Goal: Obtain resource: Download file/media

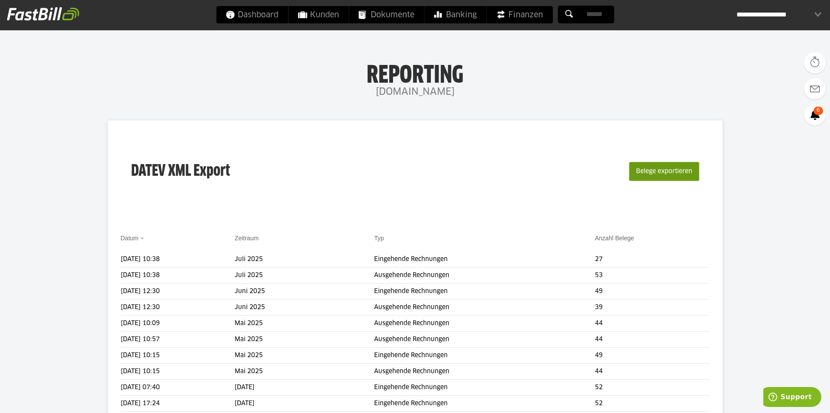
click at [664, 173] on button "Belege exportieren" at bounding box center [664, 171] width 70 height 19
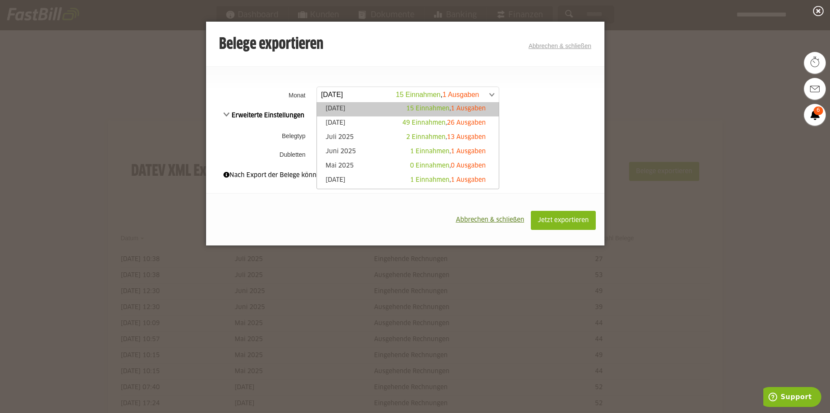
click at [335, 93] on span at bounding box center [403, 95] width 182 height 16
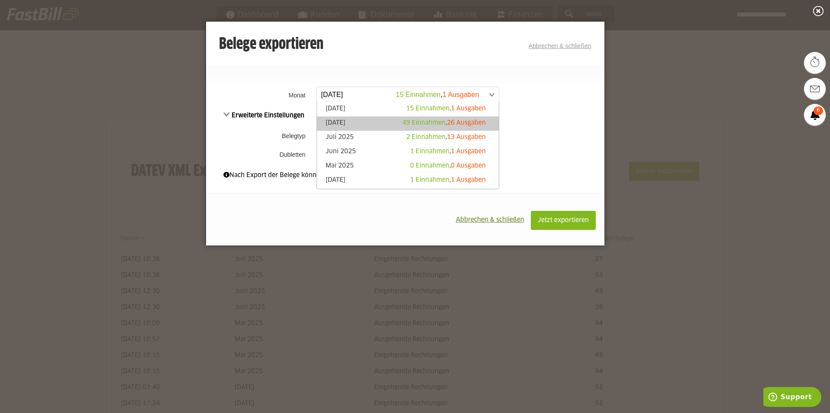
click at [334, 122] on link "[DATE] 49 Einnahmen , 26 Ausgaben" at bounding box center [407, 124] width 173 height 10
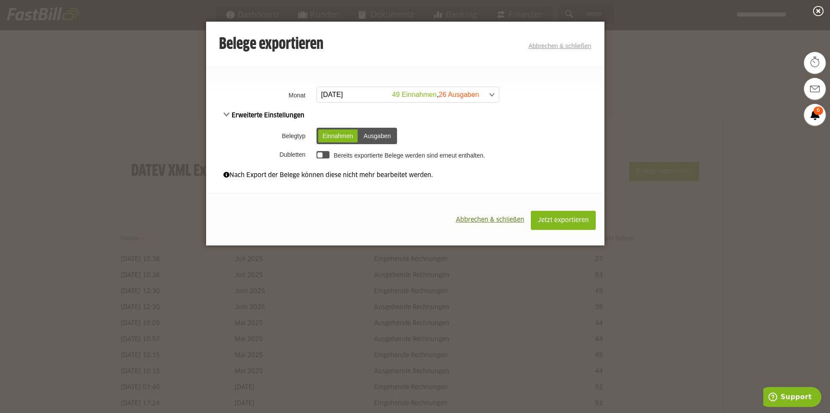
click at [319, 154] on div at bounding box center [320, 155] width 6 height 6
click at [319, 155] on div at bounding box center [322, 154] width 13 height 7
click at [567, 222] on span "Jetzt exportieren" at bounding box center [563, 220] width 51 height 6
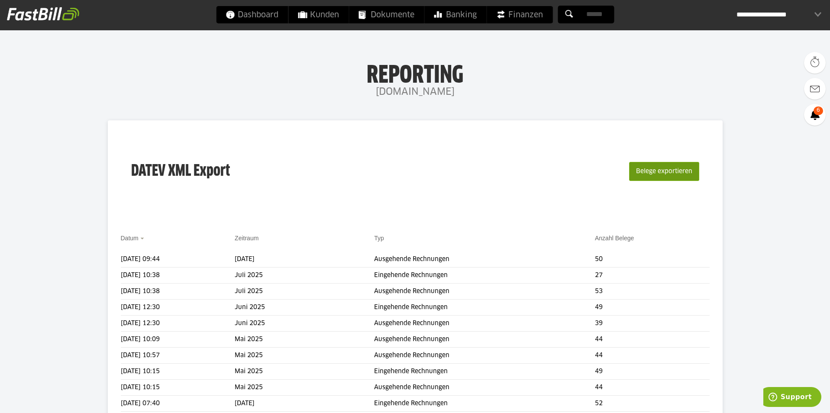
click at [678, 168] on button "Belege exportieren" at bounding box center [664, 171] width 70 height 19
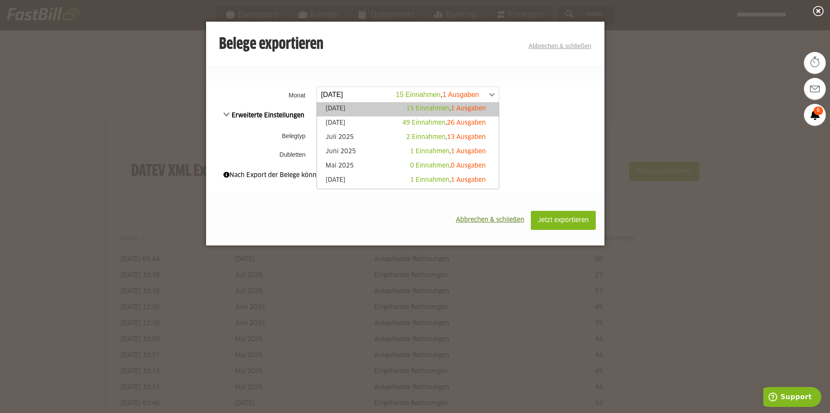
click at [374, 93] on span at bounding box center [403, 95] width 182 height 16
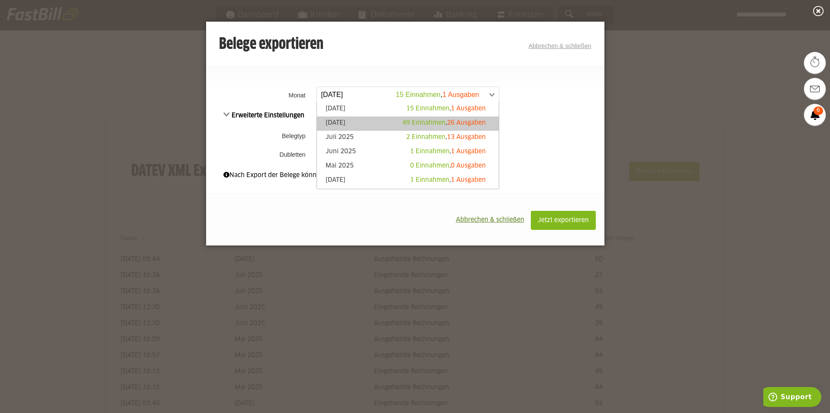
click at [370, 122] on link "[DATE] 49 Einnahmen , 26 Ausgaben" at bounding box center [407, 124] width 173 height 10
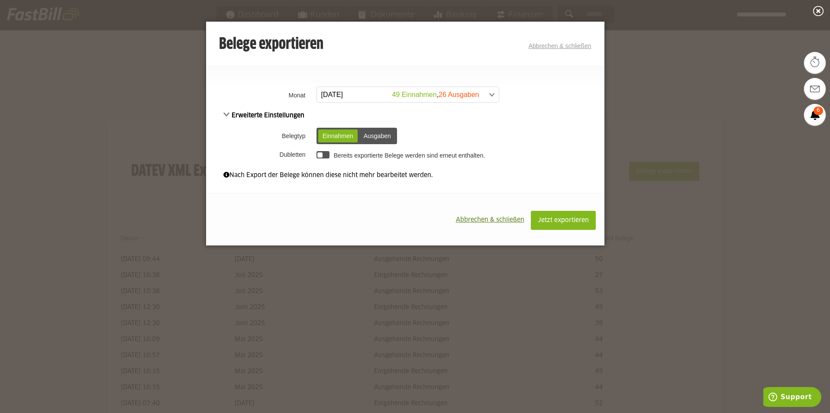
click at [380, 135] on div "Ausgaben" at bounding box center [377, 135] width 36 height 13
click at [548, 223] on span "Jetzt exportieren" at bounding box center [563, 220] width 51 height 6
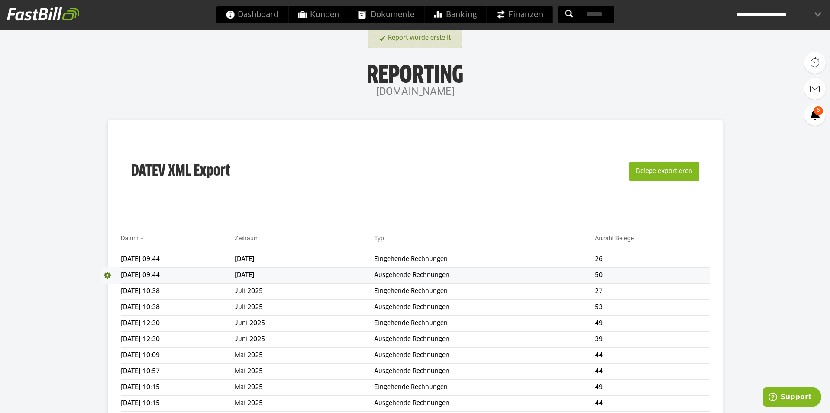
click at [109, 274] on span at bounding box center [110, 275] width 22 height 17
click at [123, 287] on link "Download" at bounding box center [122, 287] width 46 height 10
click at [108, 257] on span at bounding box center [110, 259] width 22 height 17
click at [123, 272] on link "Download" at bounding box center [122, 271] width 46 height 10
click at [108, 258] on span "Download" at bounding box center [110, 259] width 22 height 17
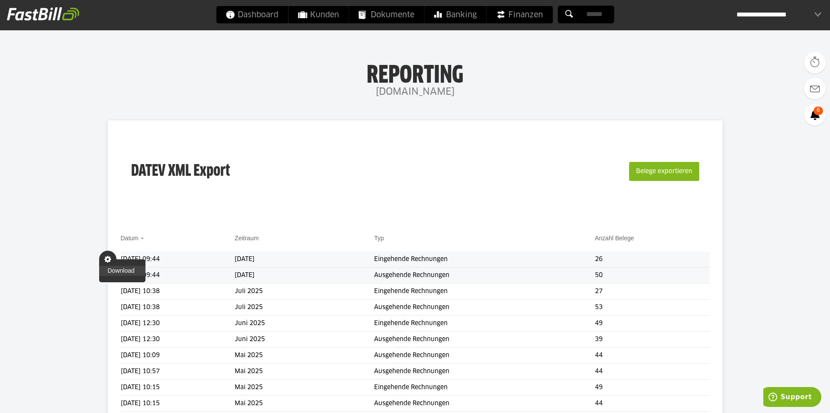
click at [115, 270] on link "Download" at bounding box center [122, 271] width 46 height 10
click at [108, 274] on span "Download" at bounding box center [110, 275] width 22 height 17
click at [120, 287] on link "Download" at bounding box center [122, 287] width 46 height 10
click at [571, 275] on td "Ausgehende Rechnungen" at bounding box center [484, 275] width 221 height 16
click at [126, 273] on td "02.09.2025 09:44" at bounding box center [178, 275] width 114 height 16
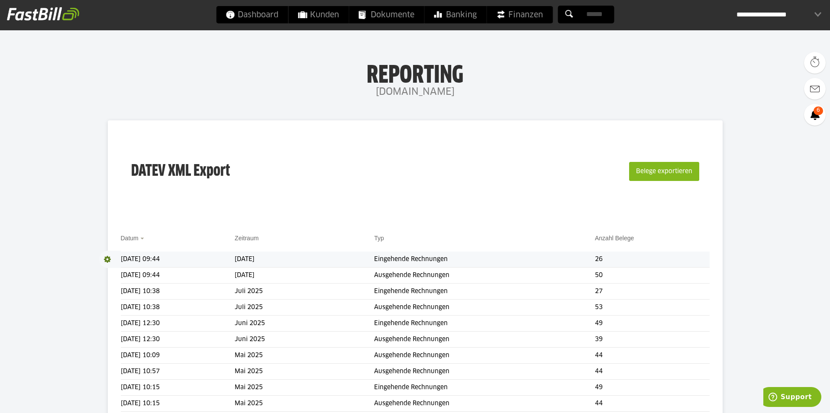
click at [108, 276] on span "Download" at bounding box center [110, 275] width 22 height 17
click at [674, 175] on button "Belege exportieren" at bounding box center [664, 171] width 70 height 19
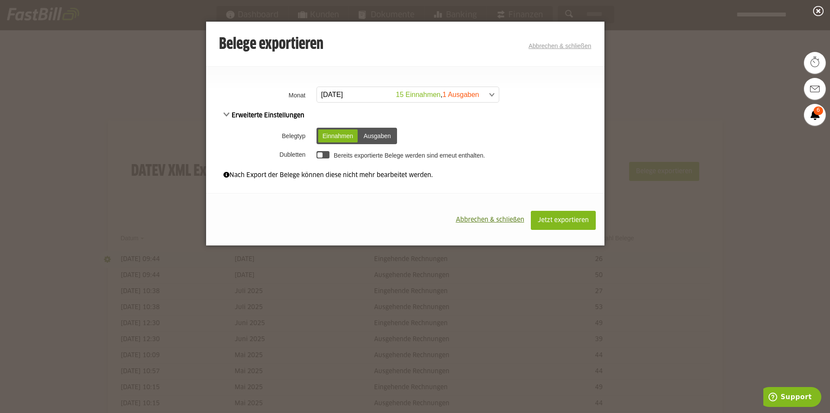
click at [367, 93] on span at bounding box center [403, 95] width 182 height 16
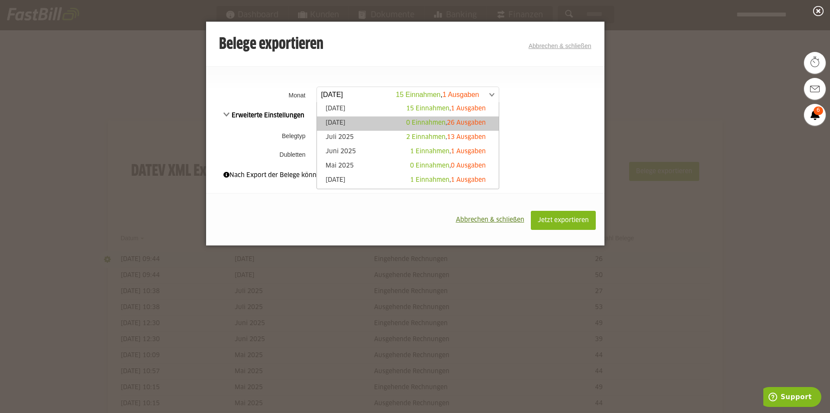
click at [363, 119] on link "August 2025 0 Einnahmen , 26 Ausgaben" at bounding box center [407, 124] width 173 height 10
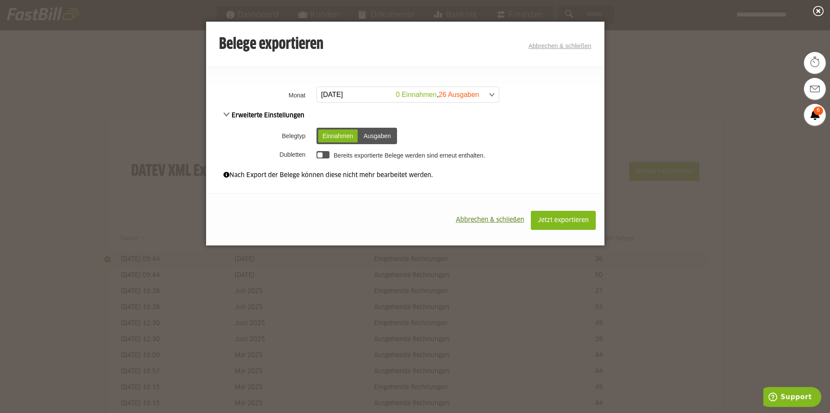
click at [385, 134] on div "Ausgaben" at bounding box center [377, 135] width 36 height 13
click at [338, 136] on div "Einnahmen" at bounding box center [337, 135] width 39 height 13
click at [380, 135] on div "Ausgaben" at bounding box center [377, 135] width 36 height 13
click at [478, 220] on span "Abbrechen & schließen" at bounding box center [490, 220] width 68 height 6
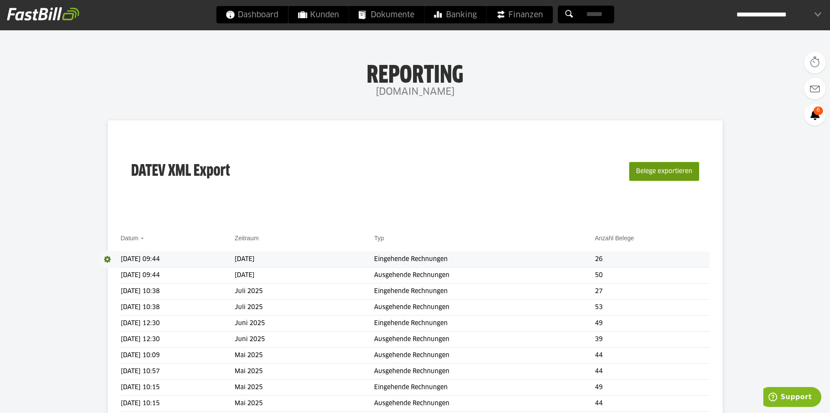
click at [667, 173] on button "Belege exportieren" at bounding box center [664, 171] width 70 height 19
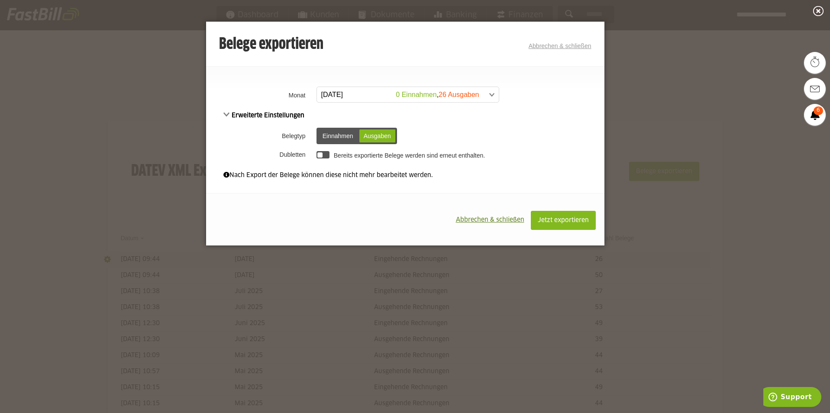
click at [332, 131] on div "Einnahmen" at bounding box center [337, 135] width 39 height 13
click at [372, 134] on div "Ausgaben" at bounding box center [377, 135] width 36 height 13
click at [343, 133] on div "Einnahmen" at bounding box center [337, 135] width 39 height 13
click at [454, 95] on span at bounding box center [403, 95] width 182 height 16
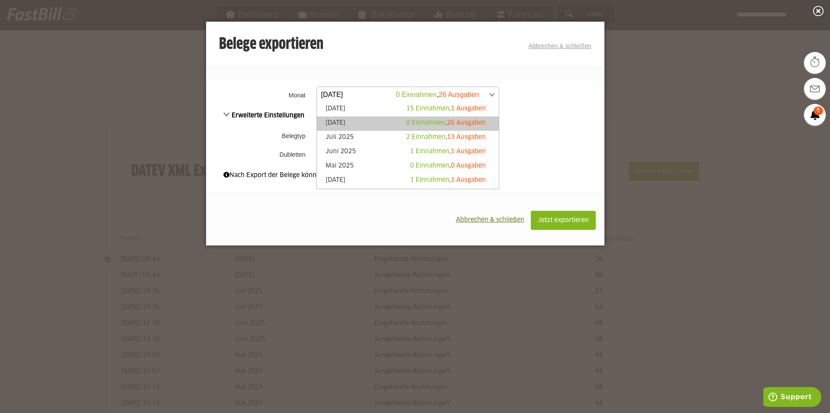
click at [424, 122] on span "0 Einnahmen" at bounding box center [425, 123] width 39 height 6
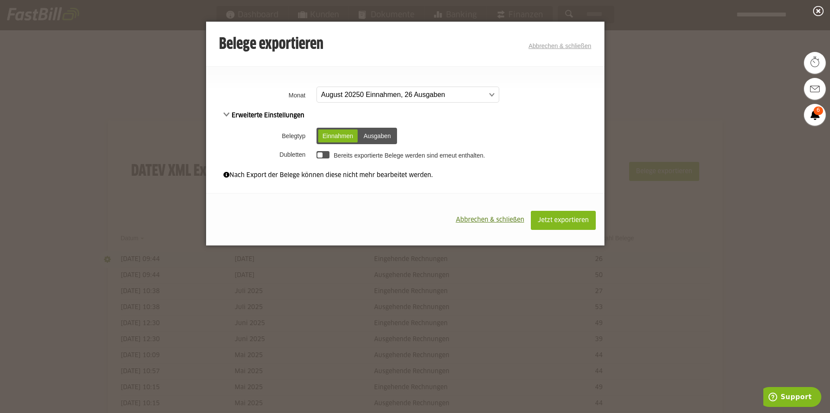
click at [482, 217] on span "Abbrechen & schließen" at bounding box center [490, 220] width 68 height 6
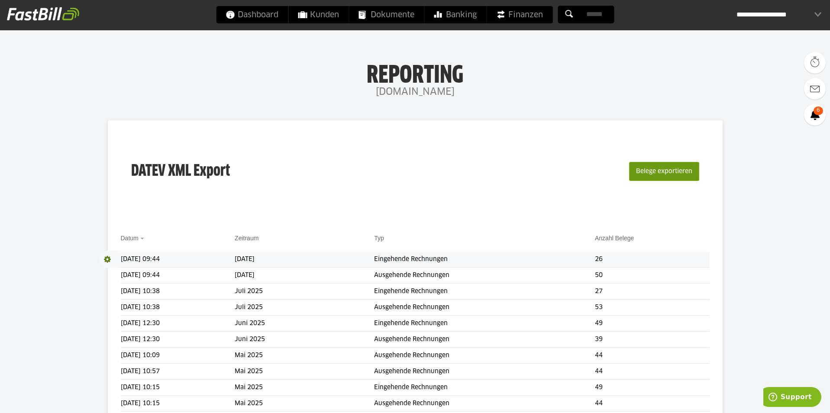
click at [677, 175] on button "Belege exportieren" at bounding box center [664, 171] width 70 height 19
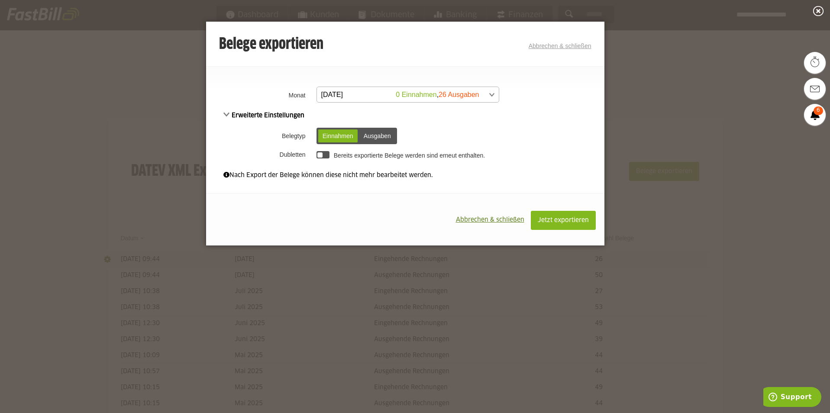
click at [346, 94] on span at bounding box center [403, 95] width 182 height 16
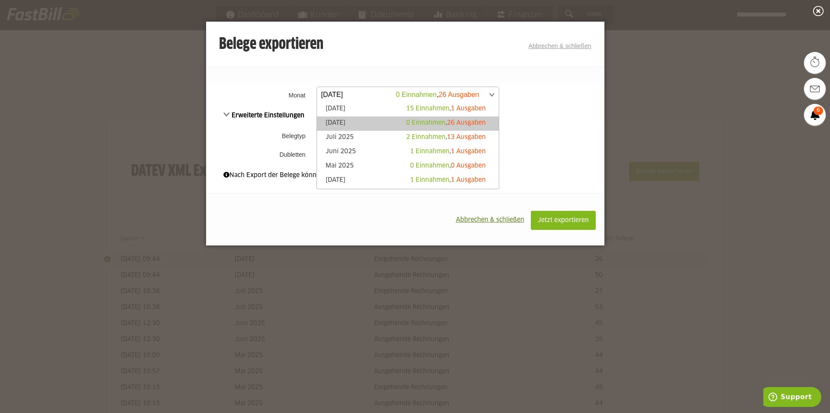
click at [347, 122] on link "August 2025 0 Einnahmen , 26 Ausgaben" at bounding box center [407, 124] width 173 height 10
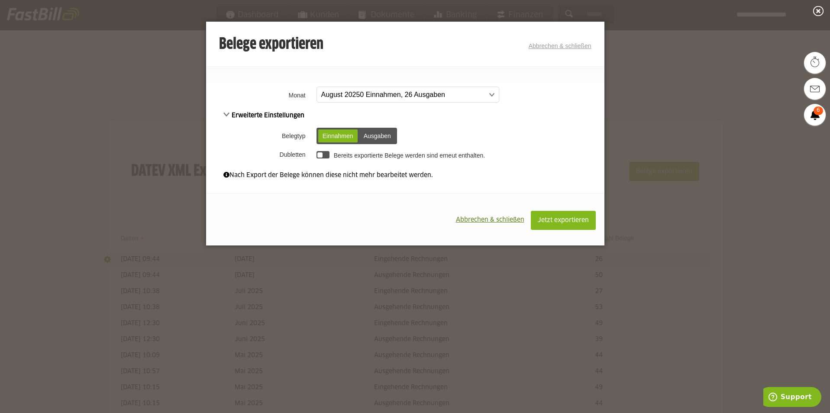
click at [377, 135] on div "Ausgaben" at bounding box center [377, 135] width 36 height 13
click at [339, 134] on div "Einnahmen" at bounding box center [337, 135] width 39 height 13
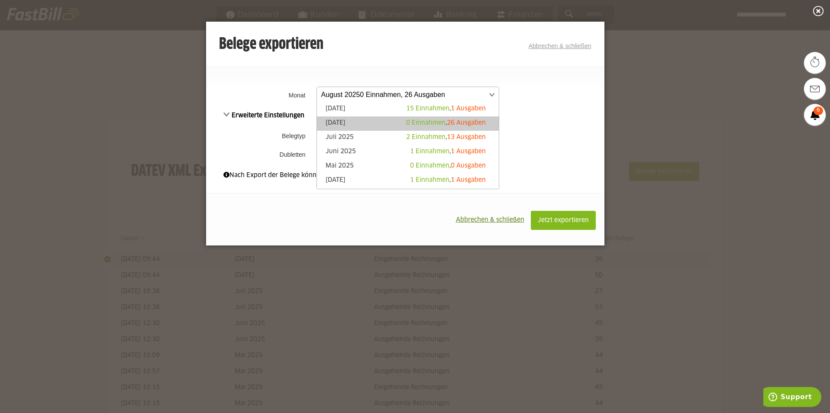
click at [351, 93] on span at bounding box center [403, 95] width 182 height 16
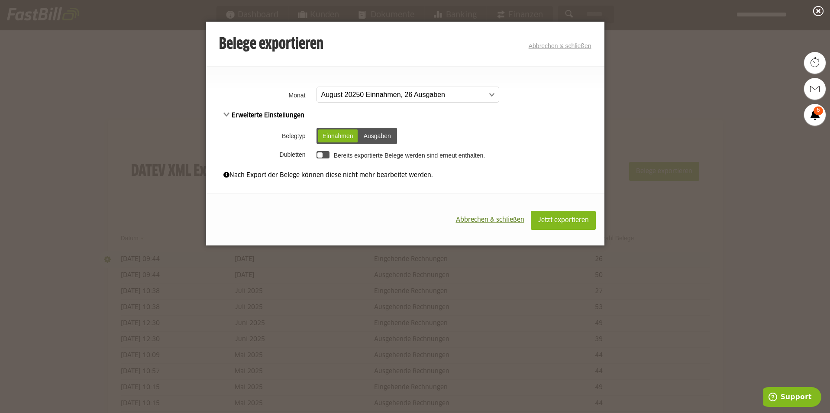
click at [487, 219] on span "Abbrechen & schließen" at bounding box center [490, 220] width 68 height 6
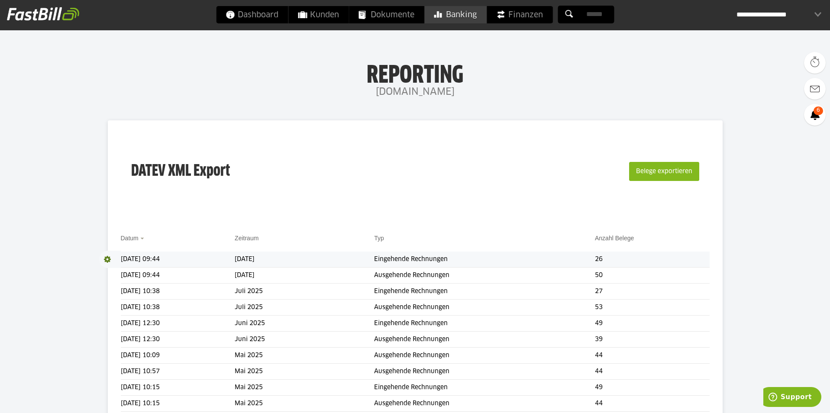
click at [448, 16] on span "Banking" at bounding box center [455, 14] width 43 height 17
